Goal: Find specific page/section

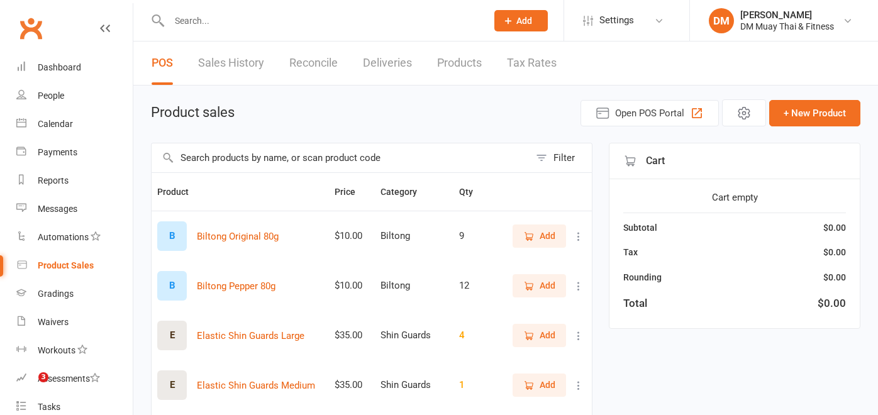
select select "100"
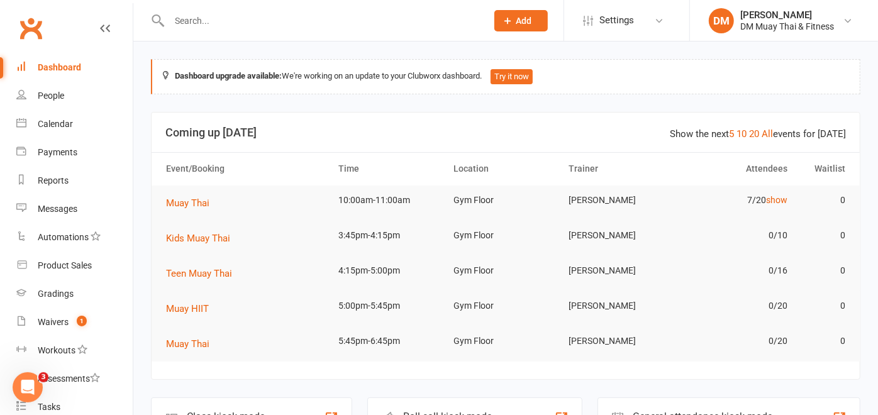
click at [266, 20] on input "text" at bounding box center [321, 21] width 313 height 18
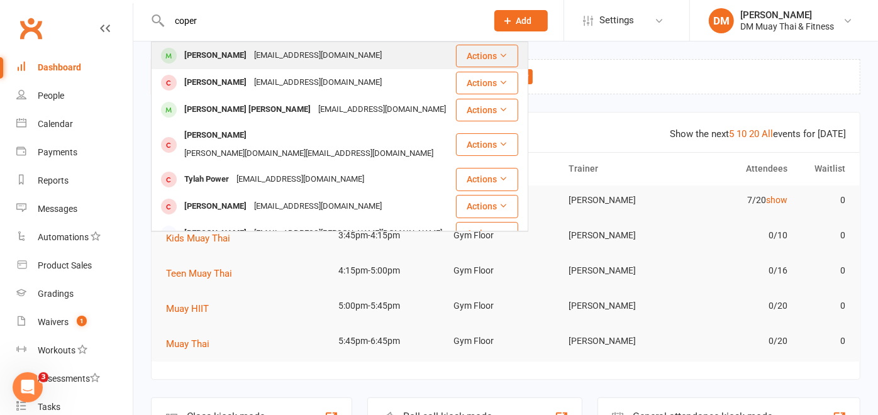
type input "coper"
click at [239, 50] on div "[PERSON_NAME]" at bounding box center [216, 56] width 70 height 18
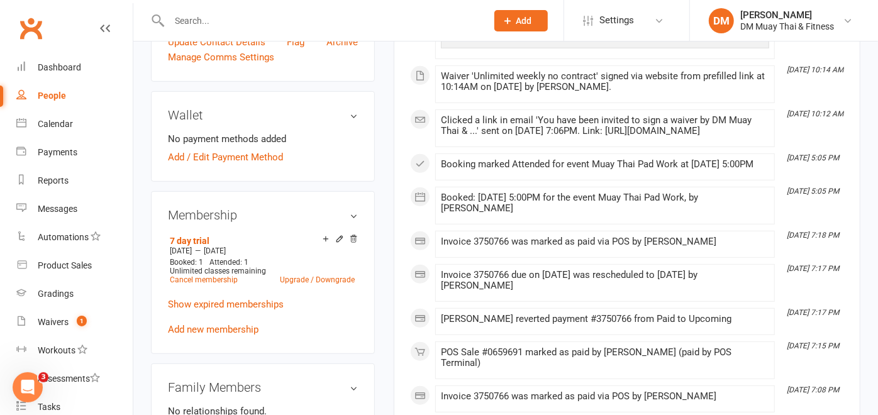
scroll to position [419, 0]
